Goal: Find specific page/section: Find specific page/section

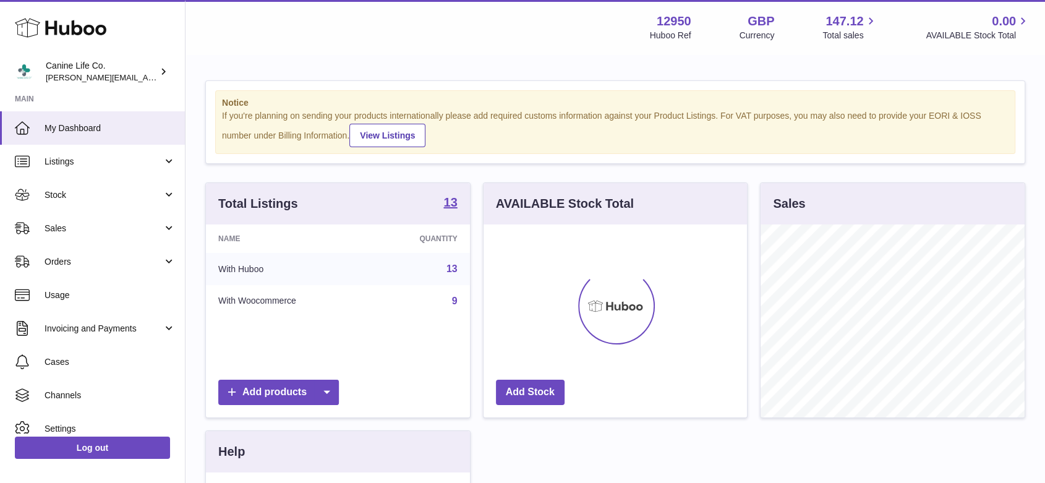
scroll to position [193, 263]
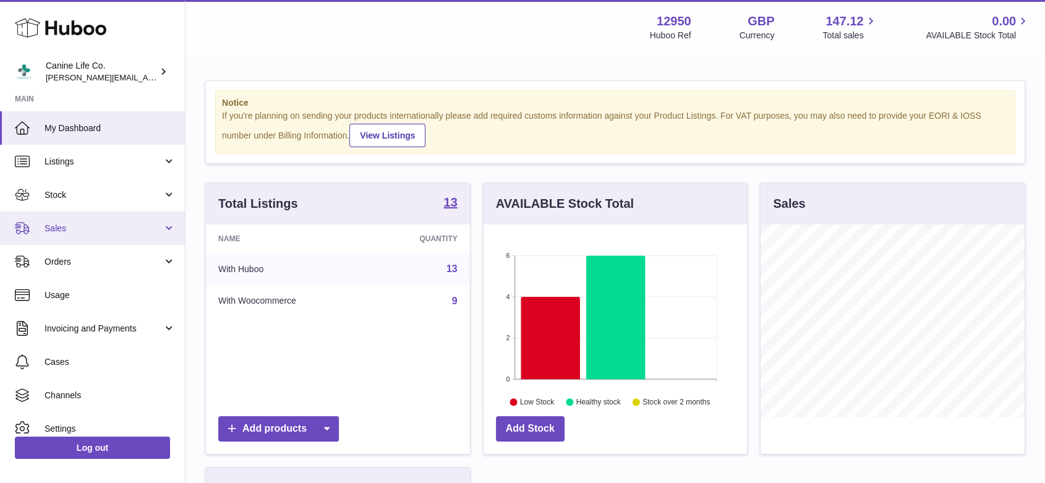
click at [66, 231] on span "Sales" at bounding box center [104, 229] width 118 height 12
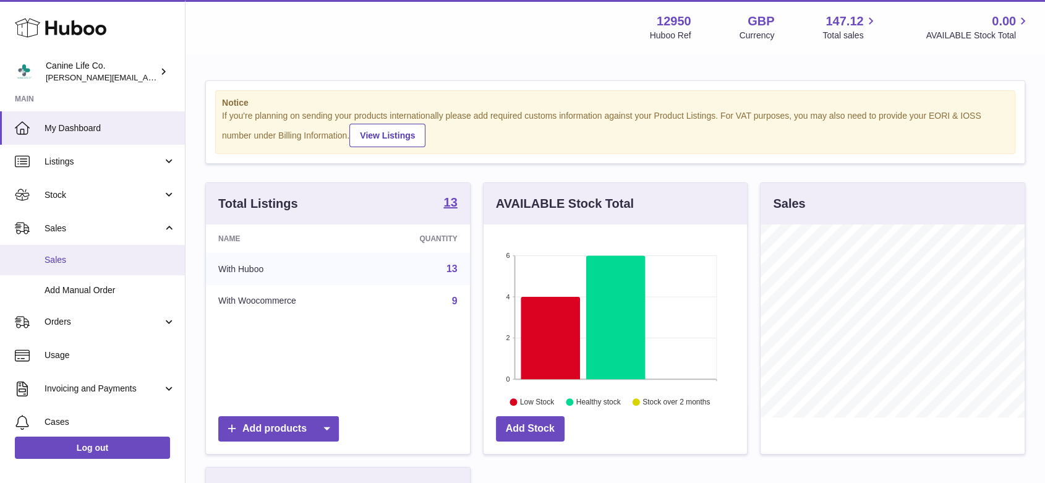
click at [69, 258] on span "Sales" at bounding box center [110, 260] width 131 height 12
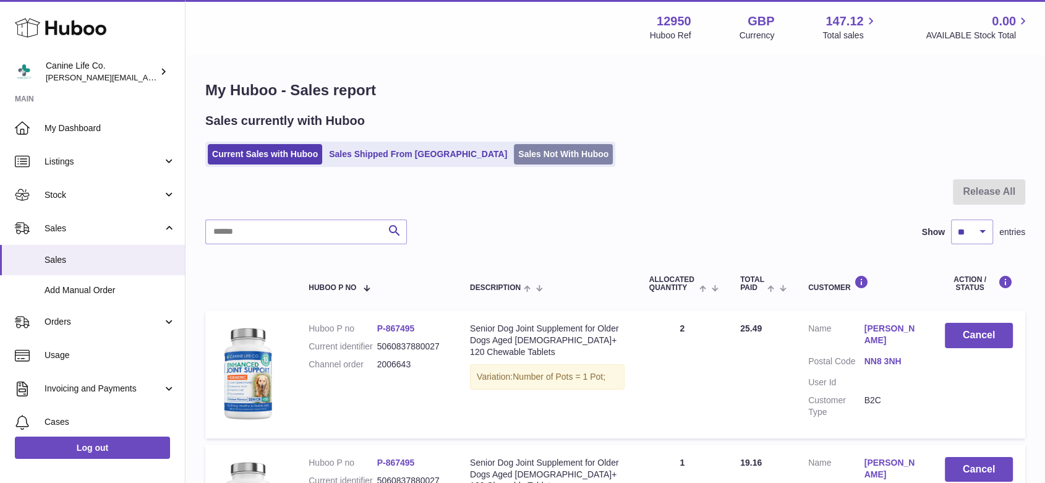
click at [516, 152] on link "Sales Not With Huboo" at bounding box center [563, 154] width 99 height 20
